Goal: Task Accomplishment & Management: Use online tool/utility

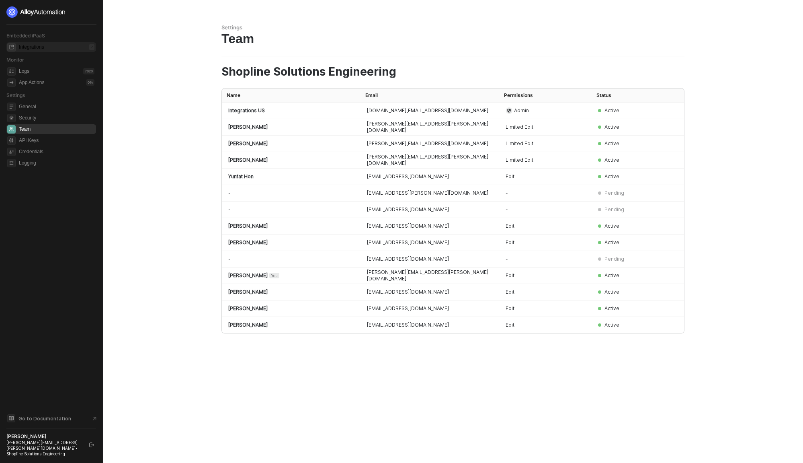
click at [41, 49] on div "Integrations" at bounding box center [31, 47] width 25 height 7
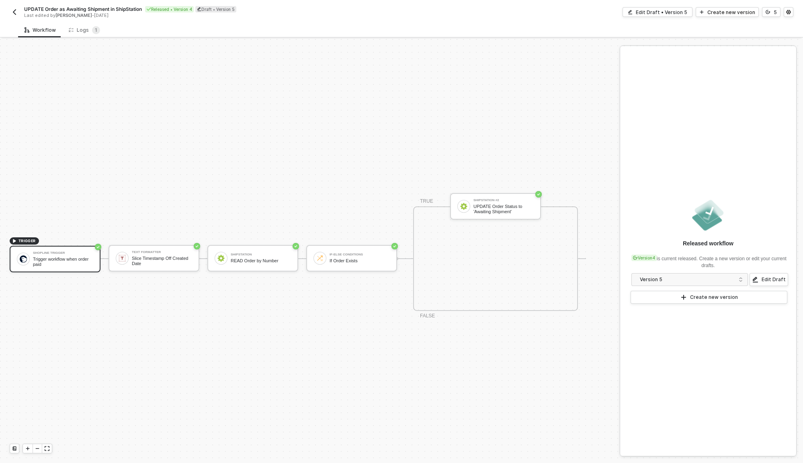
scroll to position [15, 0]
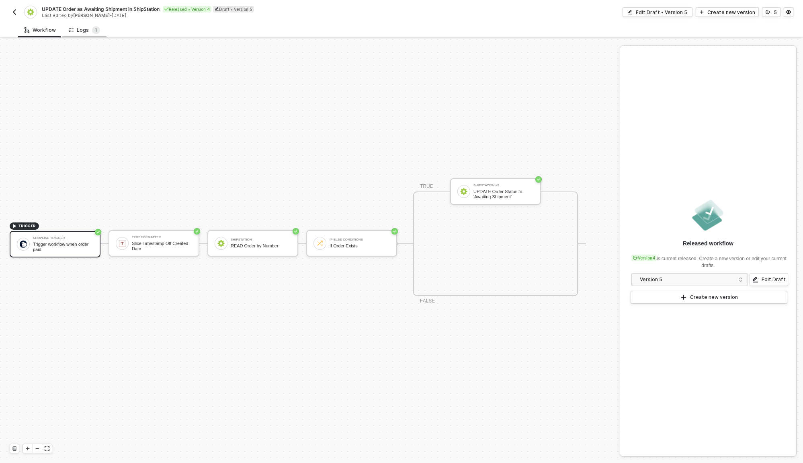
click at [86, 28] on div "Logs 1" at bounding box center [84, 30] width 31 height 8
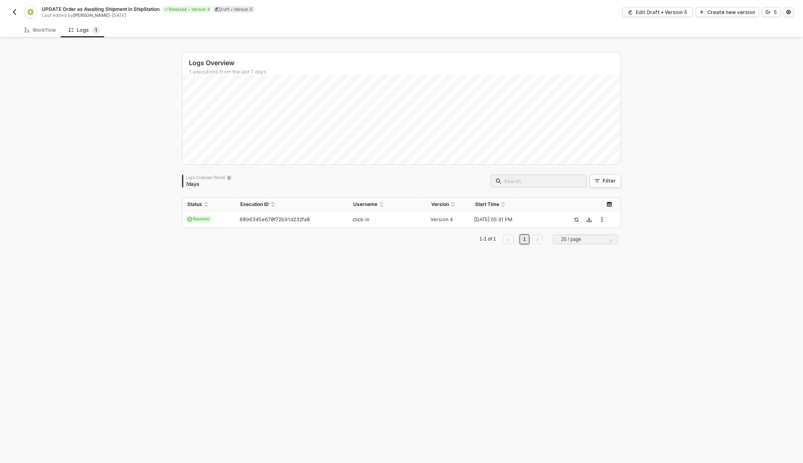
click at [15, 10] on img "button" at bounding box center [14, 12] width 6 height 6
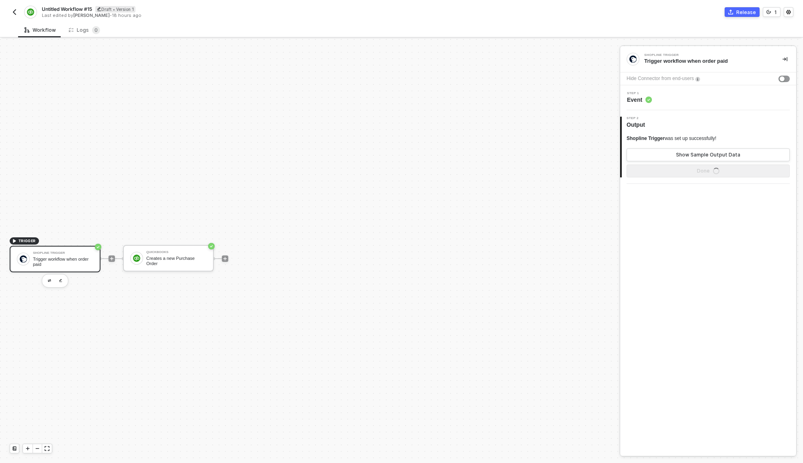
scroll to position [15, 0]
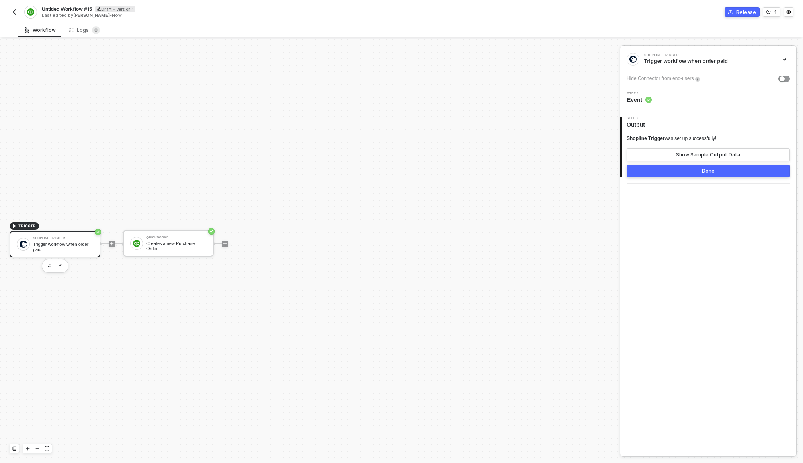
click at [65, 243] on div "Trigger workflow when order paid" at bounding box center [63, 247] width 60 height 10
click at [398, 197] on div "TRIGGER Shopline Trigger Trigger workflow when order paid QuickBooks Creates a …" at bounding box center [308, 243] width 616 height 439
click at [633, 59] on img at bounding box center [632, 58] width 7 height 7
click at [686, 170] on button "Done" at bounding box center [708, 170] width 163 height 13
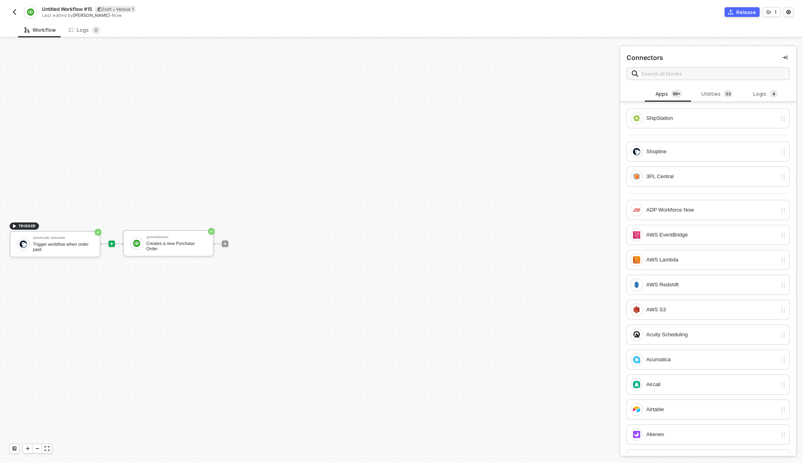
click at [16, 10] on img "button" at bounding box center [14, 12] width 6 height 6
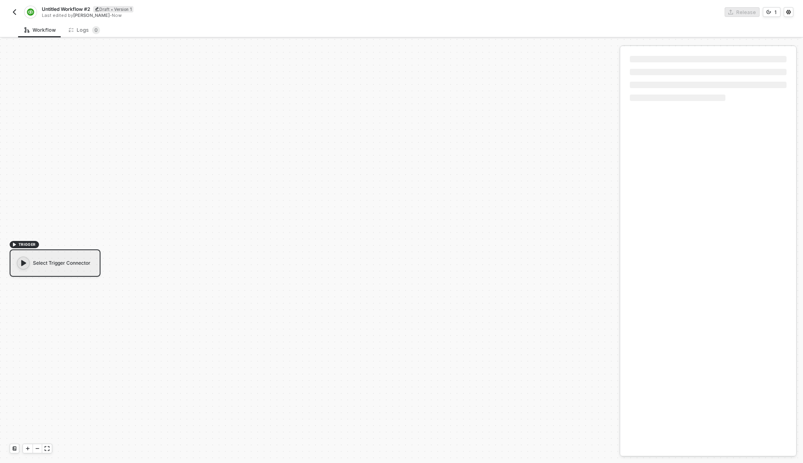
scroll to position [15, 0]
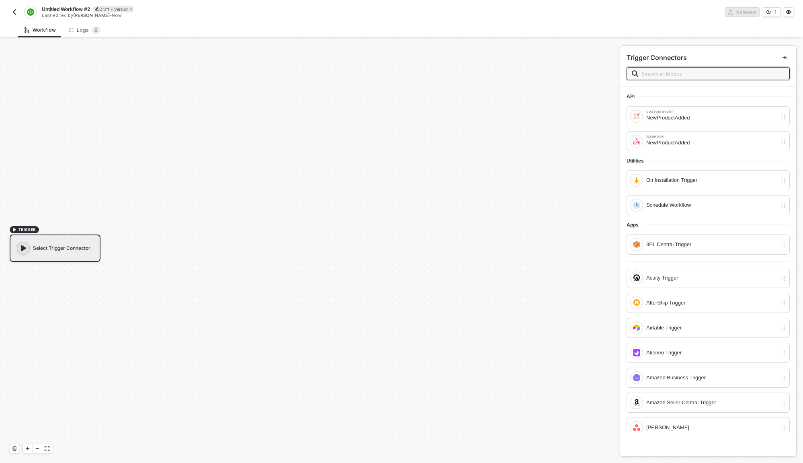
click at [672, 74] on input "text" at bounding box center [712, 73] width 143 height 9
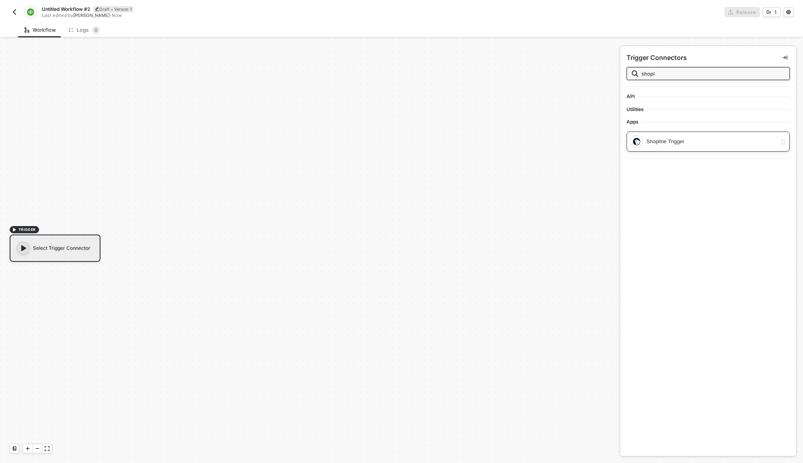
type input "shopl"
click at [700, 143] on div "Shopline Trigger" at bounding box center [711, 141] width 131 height 9
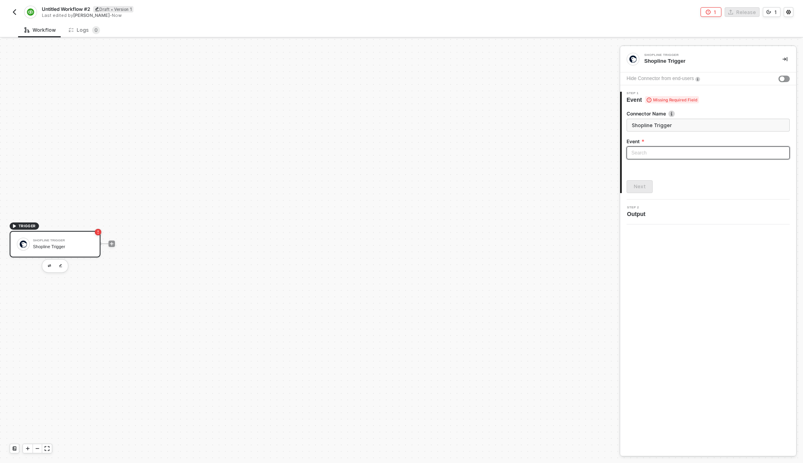
click at [687, 156] on input "search" at bounding box center [708, 153] width 154 height 12
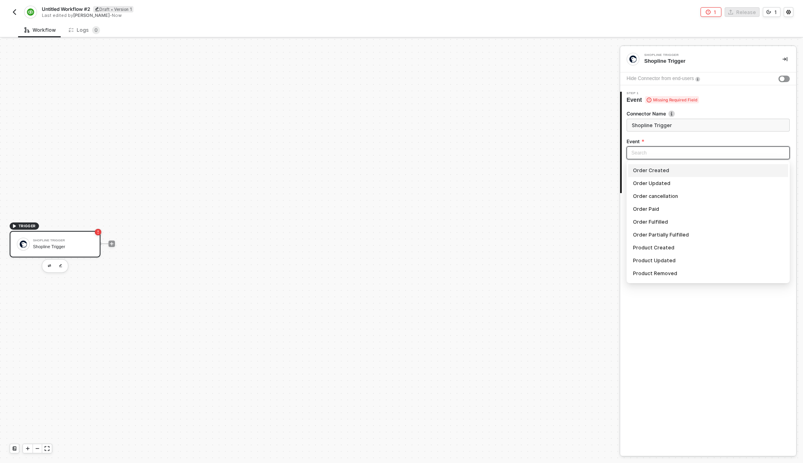
click at [684, 136] on form "Connector Name Shopline Trigger Event Search Order Created Order Updated Order …" at bounding box center [708, 137] width 163 height 55
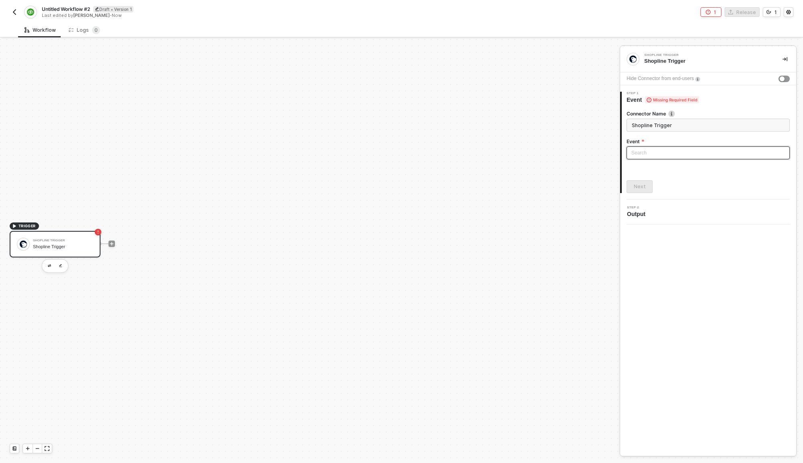
click at [691, 150] on input "search" at bounding box center [708, 153] width 154 height 12
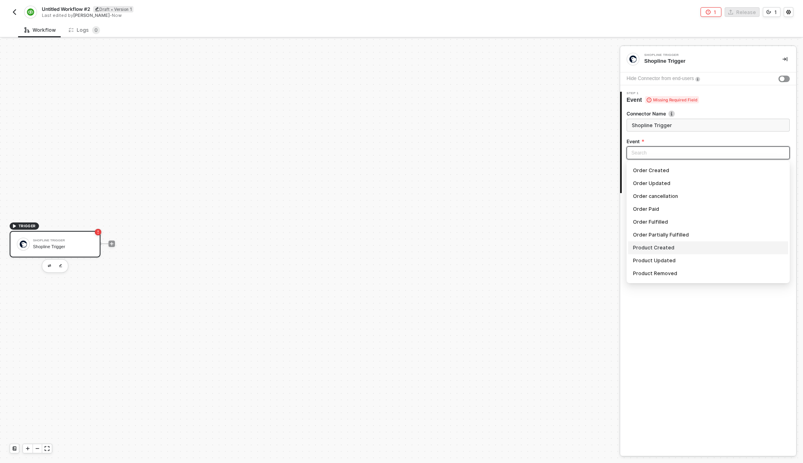
click at [662, 247] on div "Product Created" at bounding box center [708, 247] width 150 height 9
type input "Trigger workflow when product created"
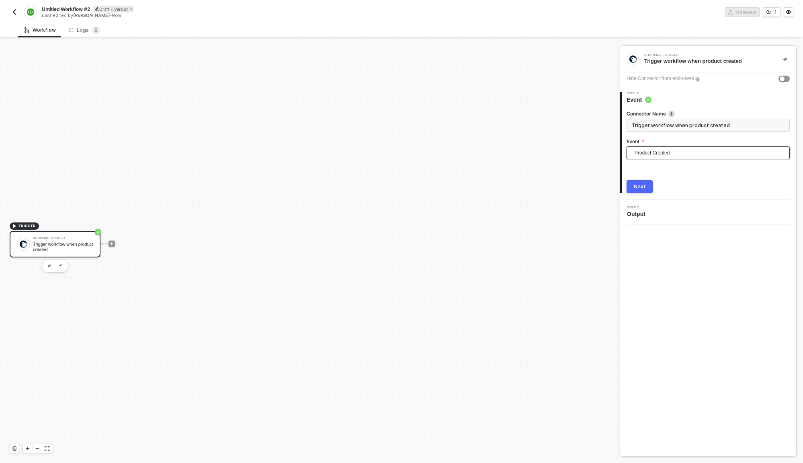
click at [633, 177] on div "Connector Name Trigger workflow when product created Event Product Created Prod…" at bounding box center [708, 148] width 163 height 89
click at [633, 177] on div "Connector Name Trigger workflow when product created Event Product Created Orde…" at bounding box center [708, 148] width 163 height 89
click at [635, 182] on button "Next" at bounding box center [640, 186] width 26 height 13
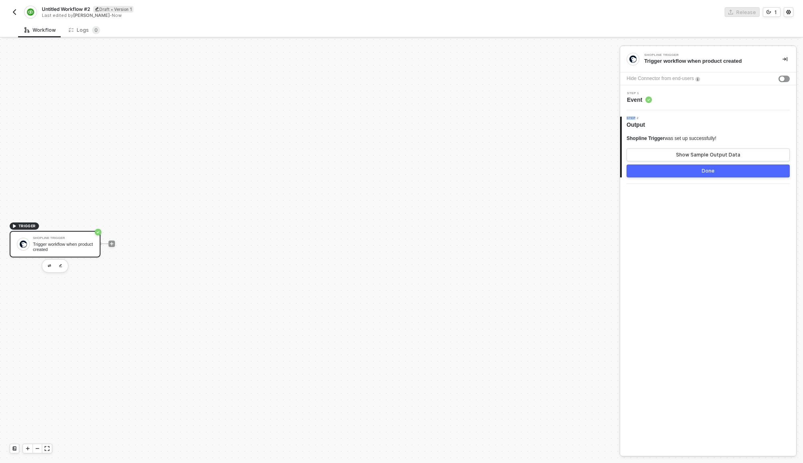
click at [759, 175] on button "Done" at bounding box center [708, 170] width 163 height 13
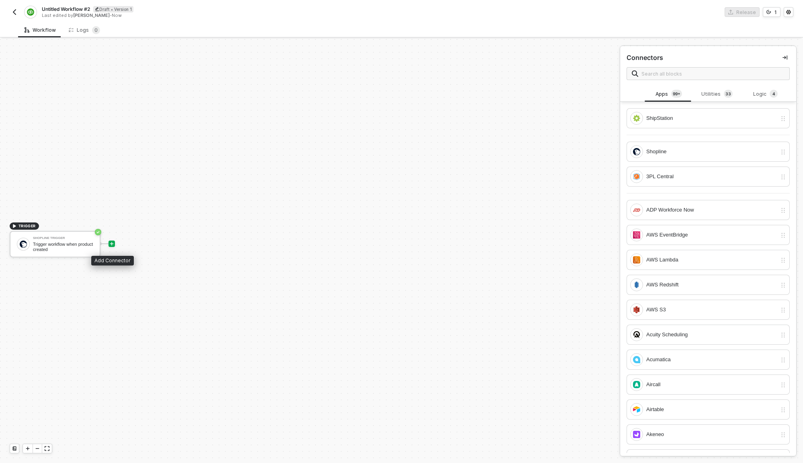
click at [110, 245] on icon "icon-play" at bounding box center [111, 243] width 5 height 5
click at [113, 243] on icon "icon-play" at bounding box center [112, 244] width 4 height 4
click at [652, 149] on div "Shopline" at bounding box center [711, 151] width 131 height 9
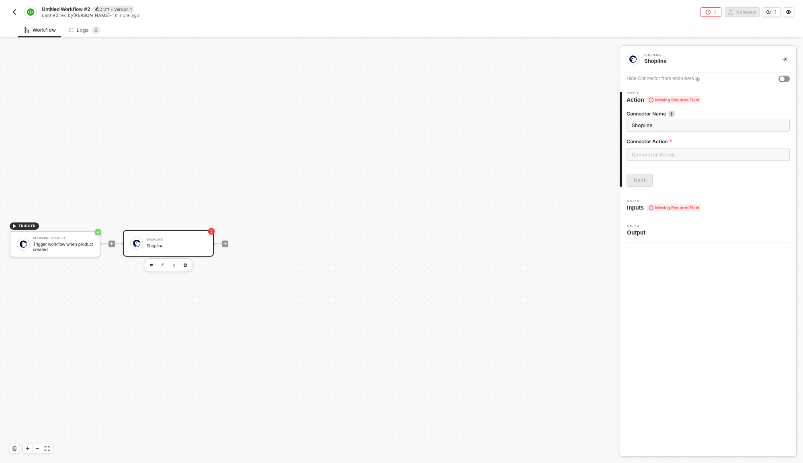
click at [699, 147] on div "Connector Action" at bounding box center [708, 143] width 163 height 10
click at [699, 152] on input "text" at bounding box center [708, 154] width 163 height 13
click at [536, 97] on div "Custom Actions" at bounding box center [554, 97] width 117 height 7
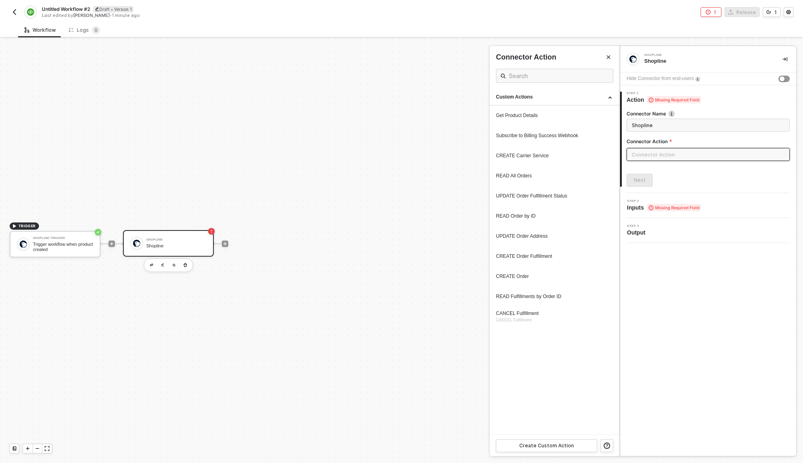
click at [14, 12] on img "button" at bounding box center [14, 12] width 6 height 6
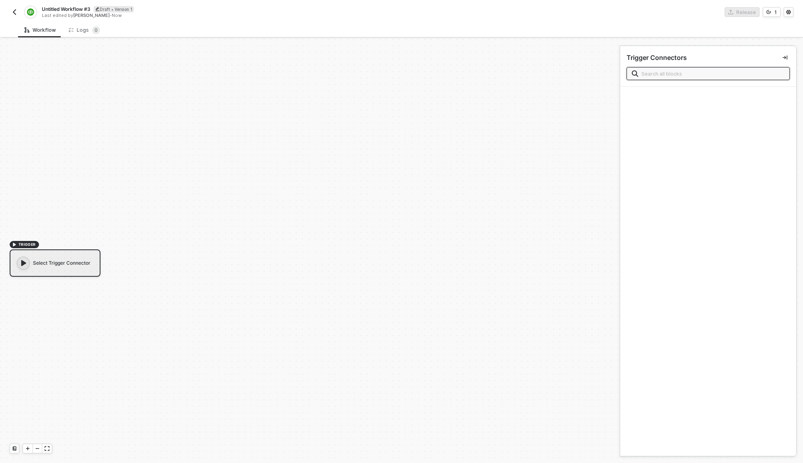
scroll to position [15, 0]
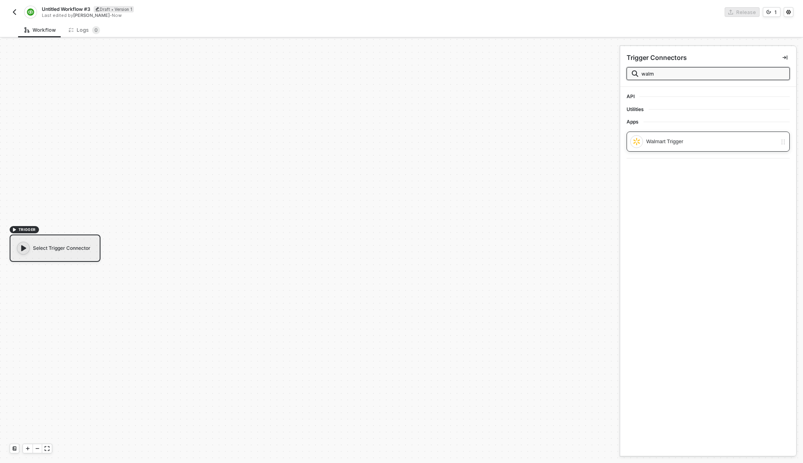
type input "walm"
click at [654, 145] on div "Walmart Trigger" at bounding box center [711, 141] width 131 height 9
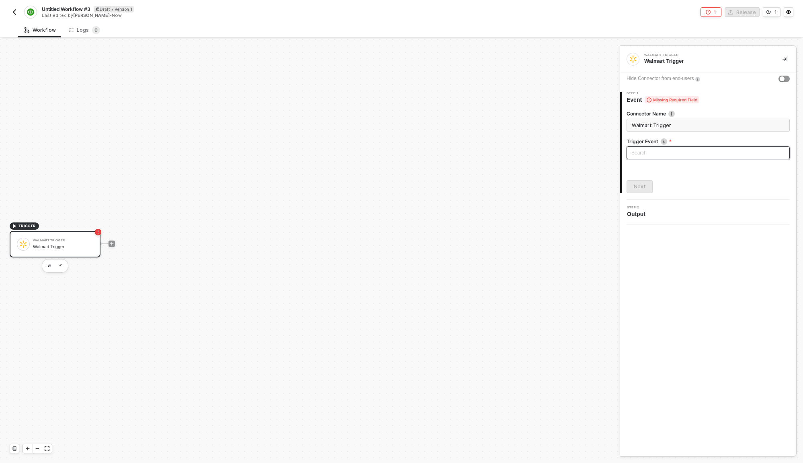
click at [669, 154] on input "search" at bounding box center [708, 153] width 154 height 12
click at [661, 171] on div "Get Event Types List the event types" at bounding box center [708, 170] width 150 height 9
type input "Trigger workflow when get event types"
click at [660, 154] on span "Get Event Types" at bounding box center [710, 153] width 150 height 12
drag, startPoint x: 698, startPoint y: 152, endPoint x: 570, endPoint y: 168, distance: 129.7
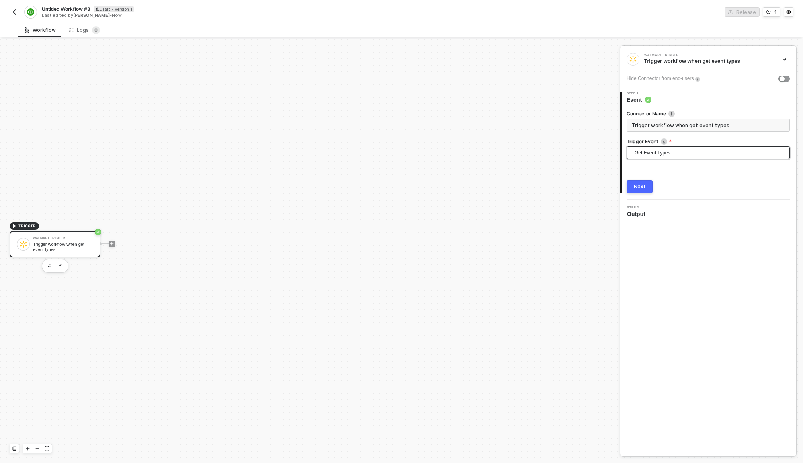
click at [570, 168] on div "TRIGGER Walmart Trigger Trigger workflow when get event types Walmart Trigger T…" at bounding box center [401, 251] width 803 height 424
click at [682, 282] on div "Walmart Trigger Trigger workflow when get event types Hide Connector from end-u…" at bounding box center [708, 250] width 176 height 409
click at [12, 11] on img "button" at bounding box center [14, 12] width 6 height 6
